Goal: Information Seeking & Learning: Learn about a topic

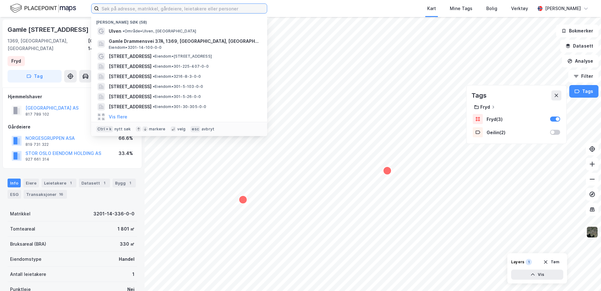
click at [116, 4] on input at bounding box center [183, 8] width 168 height 9
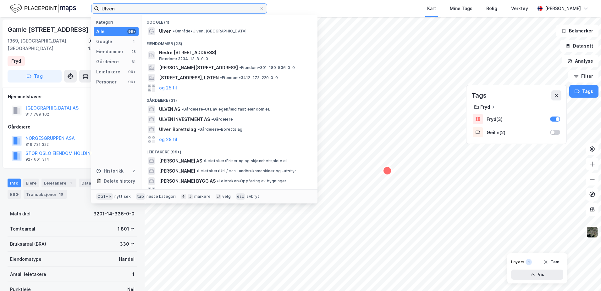
type input "Ulven"
click at [185, 29] on span "• Område • [GEOGRAPHIC_DATA], [GEOGRAPHIC_DATA]" at bounding box center [210, 31] width 74 height 5
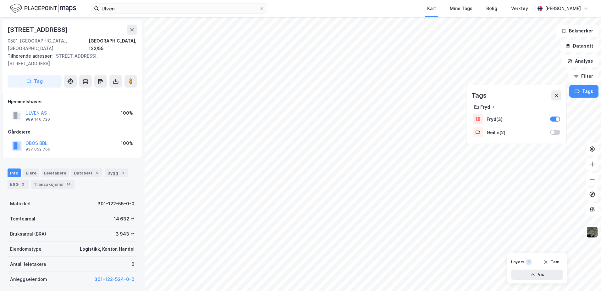
click at [0, 80] on html "Ulven Kart Mine Tags Bolig Verktøy Anita Boye [STREET_ADDRESS], 122/55 Tilhøren…" at bounding box center [300, 145] width 601 height 291
